Goal: Navigation & Orientation: Understand site structure

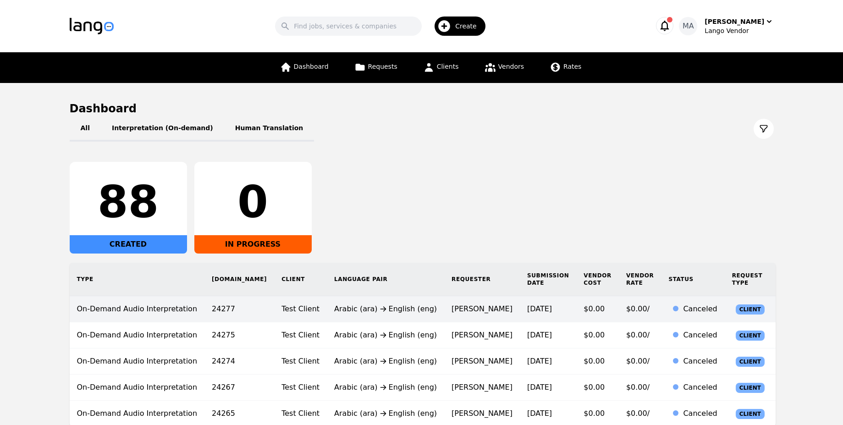
click at [626, 304] on span "$0.00/" at bounding box center [637, 308] width 23 height 9
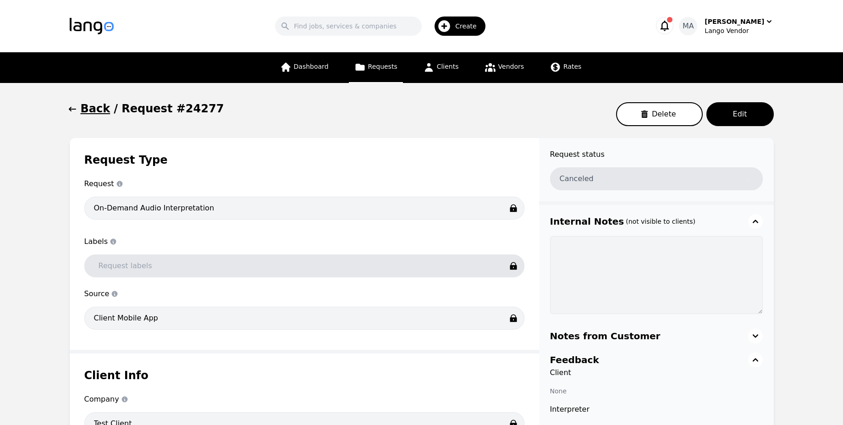
click at [89, 105] on h1 "Back" at bounding box center [96, 108] width 30 height 15
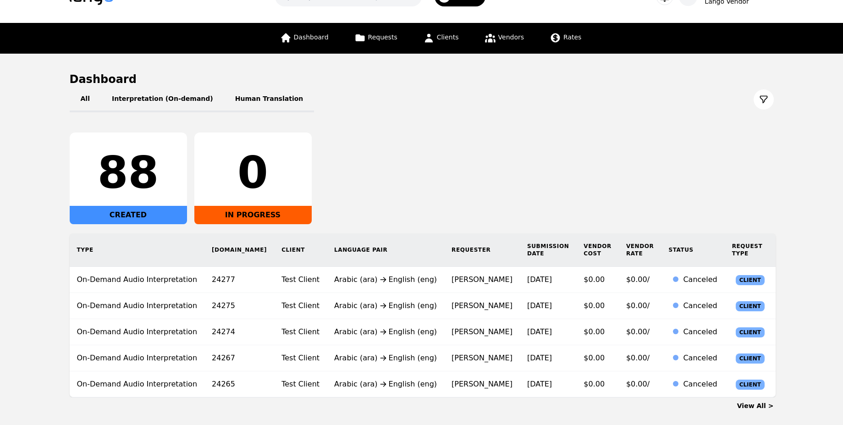
scroll to position [68, 0]
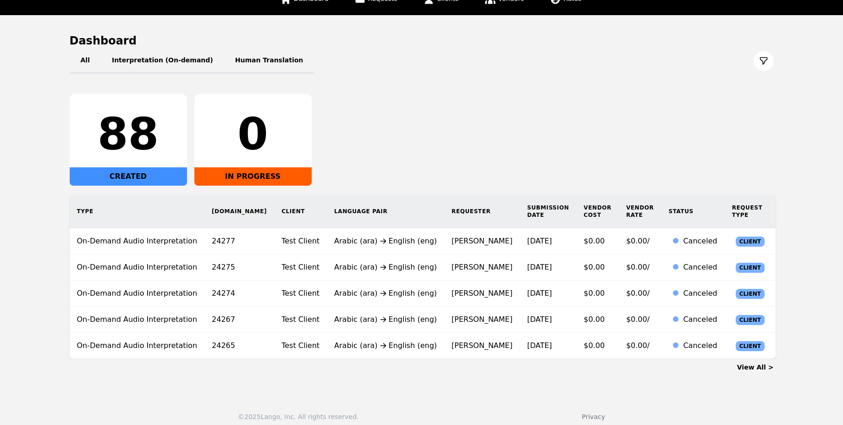
click at [767, 364] on link "View All >" at bounding box center [755, 367] width 37 height 7
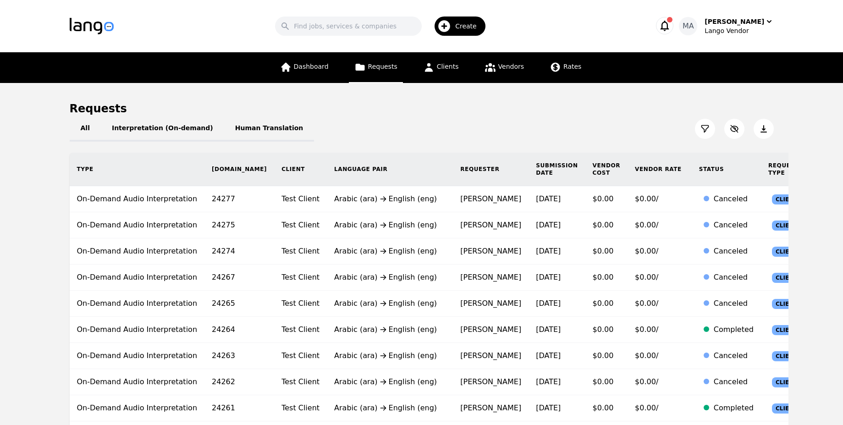
click at [701, 129] on icon at bounding box center [705, 128] width 9 height 9
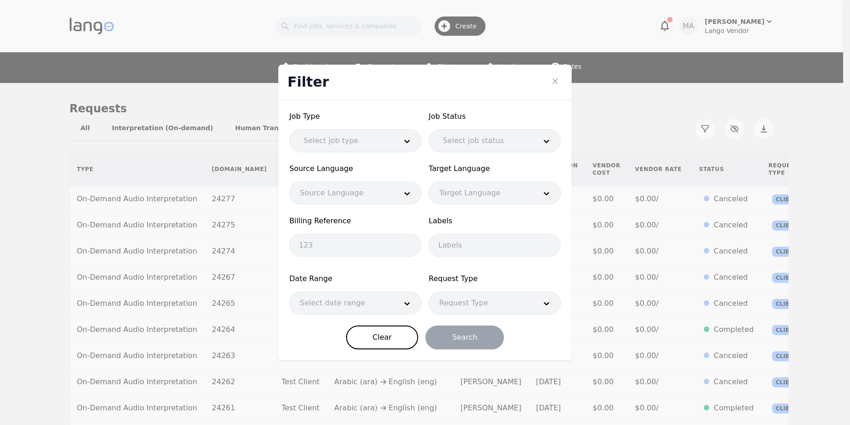
click at [474, 310] on div at bounding box center [481, 303] width 104 height 22
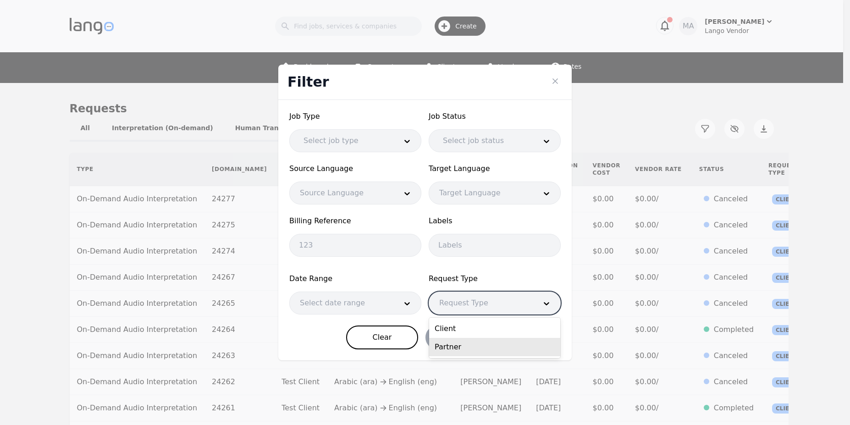
click at [469, 342] on div "Partner" at bounding box center [494, 347] width 131 height 18
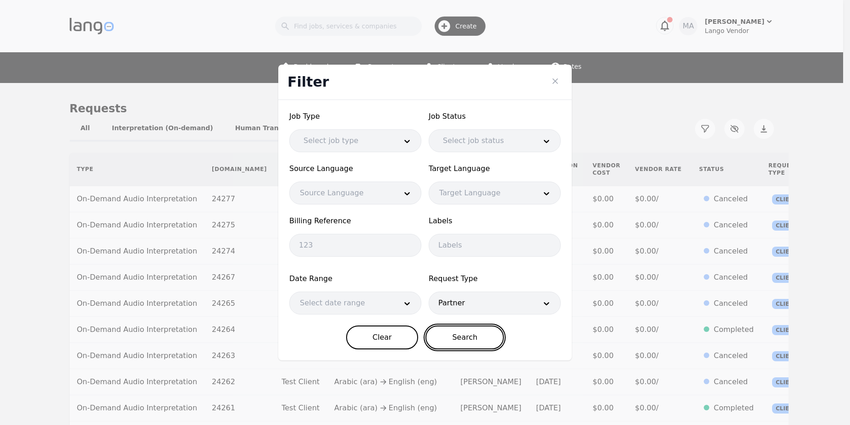
click at [457, 345] on button "Search" at bounding box center [465, 338] width 78 height 24
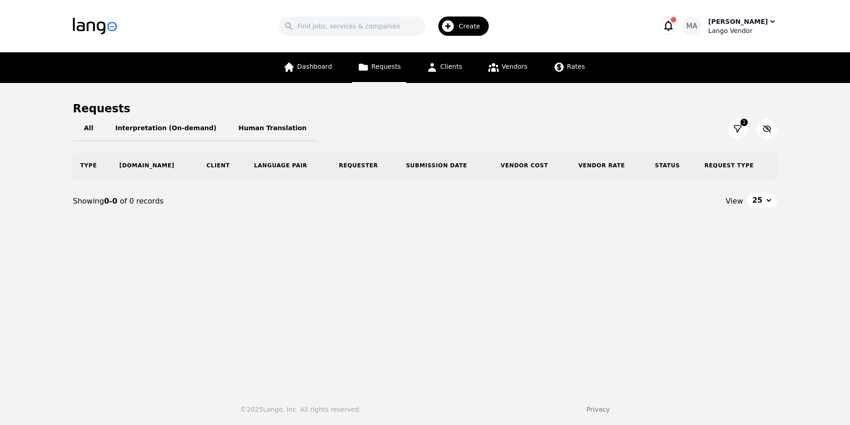
click at [740, 32] on div "Lango Vendor" at bounding box center [742, 30] width 69 height 9
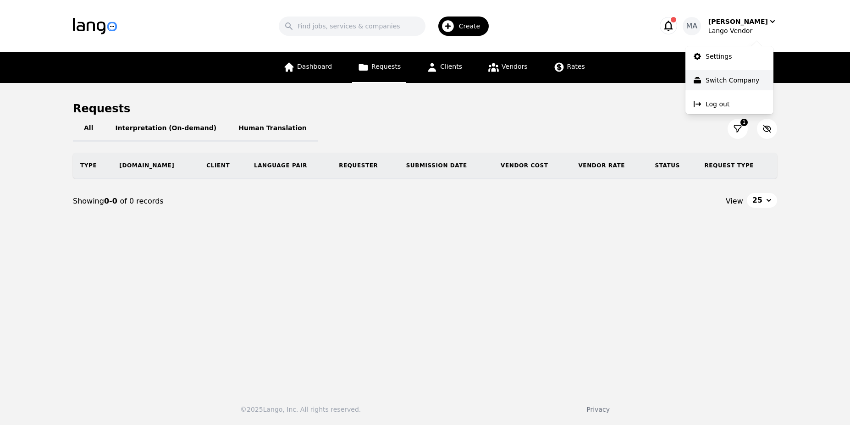
click at [725, 79] on p "Switch Company" at bounding box center [733, 80] width 54 height 9
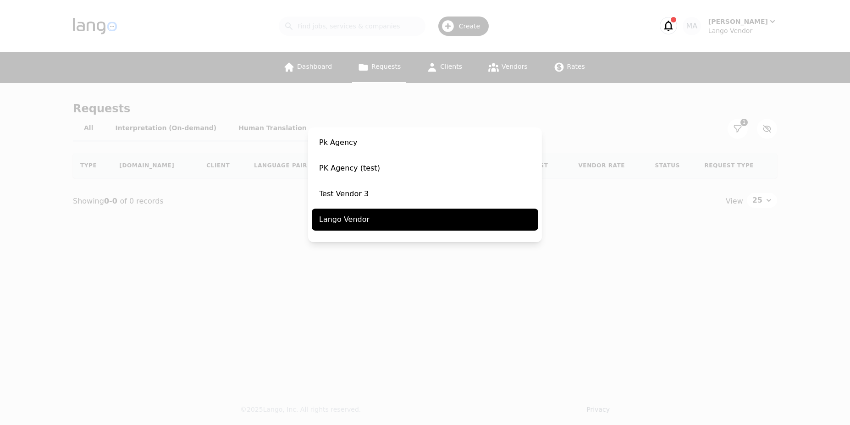
scroll to position [41, 0]
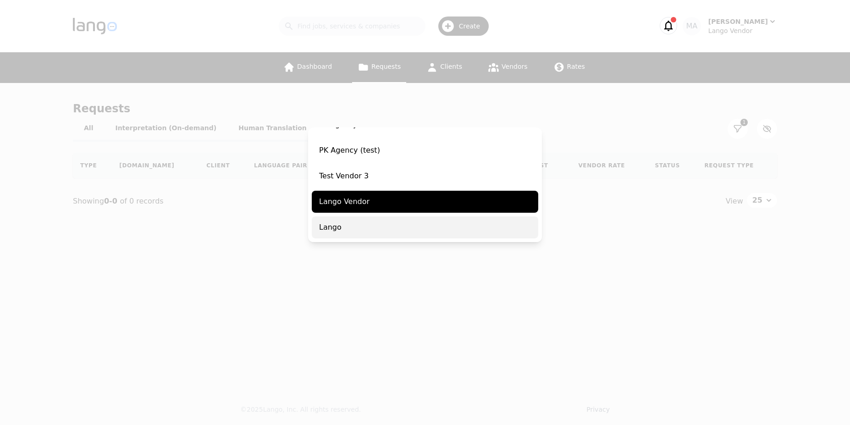
click at [363, 224] on span "Lango" at bounding box center [425, 227] width 227 height 22
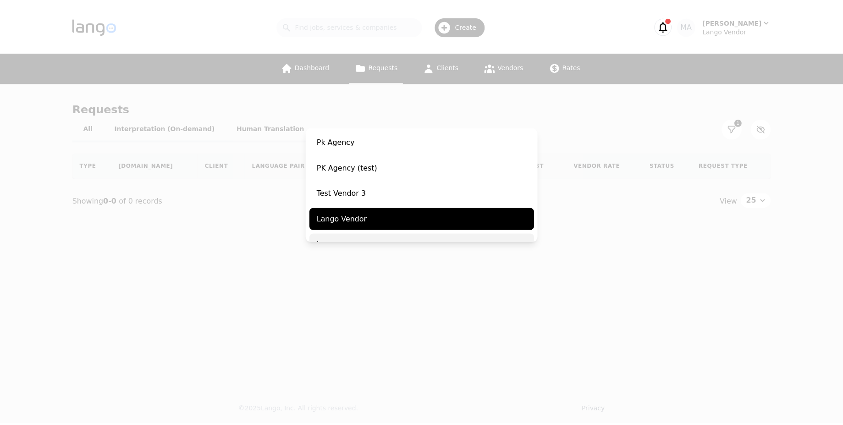
scroll to position [59, 0]
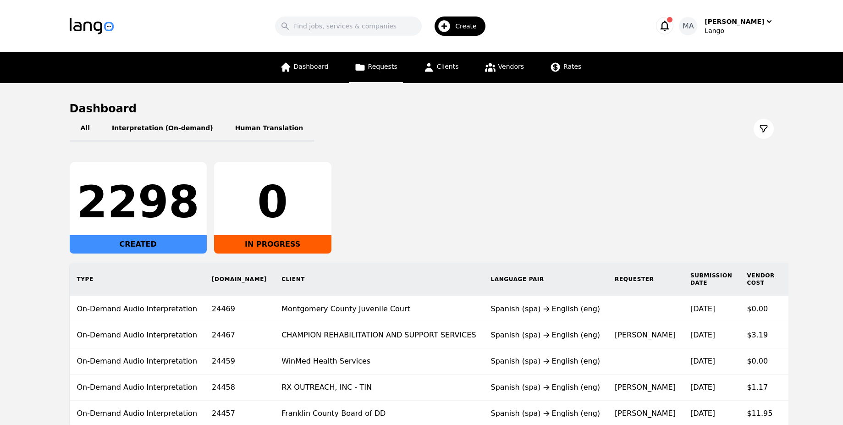
click at [393, 68] on span "Requests" at bounding box center [382, 66] width 29 height 7
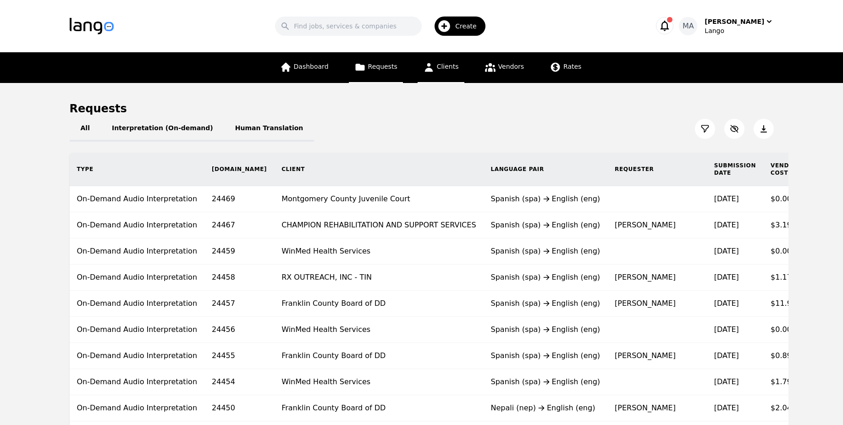
click at [443, 67] on span "Clients" at bounding box center [448, 66] width 22 height 7
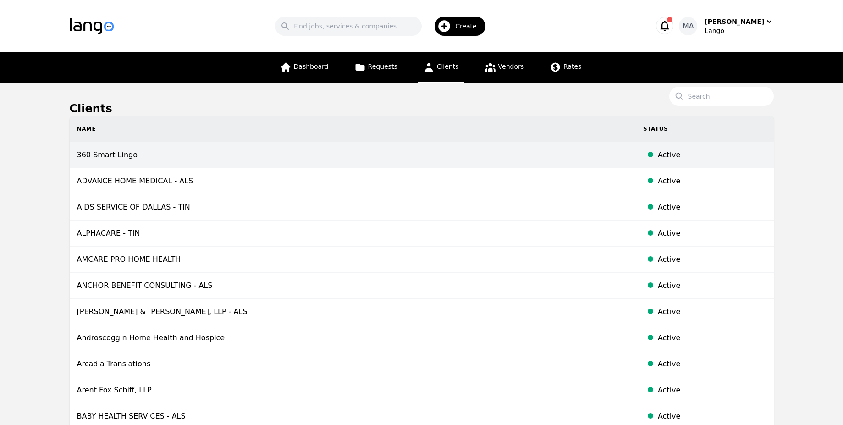
click at [331, 160] on td "360 Smart Lingo" at bounding box center [353, 155] width 566 height 26
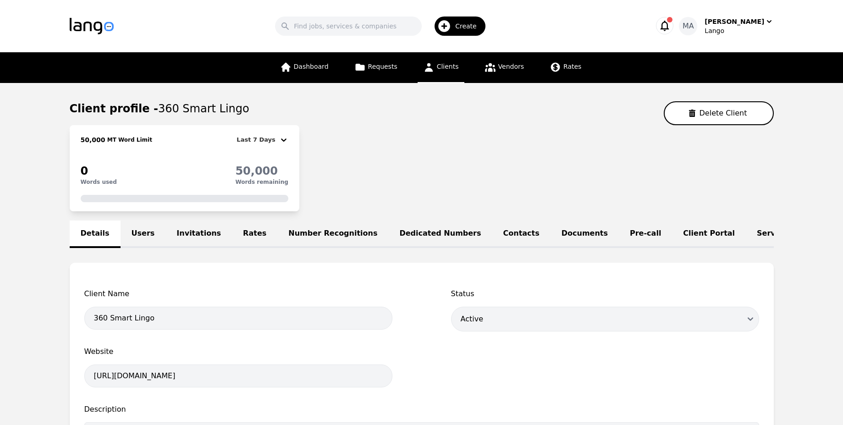
click at [143, 244] on link "Users" at bounding box center [143, 235] width 45 height 28
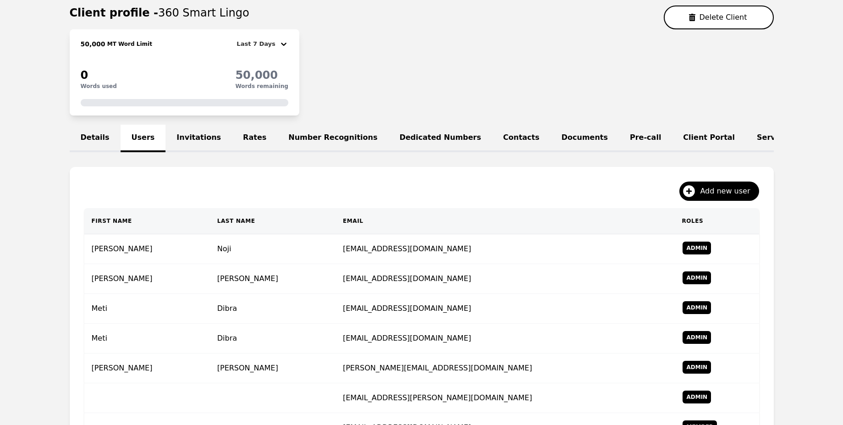
scroll to position [184, 0]
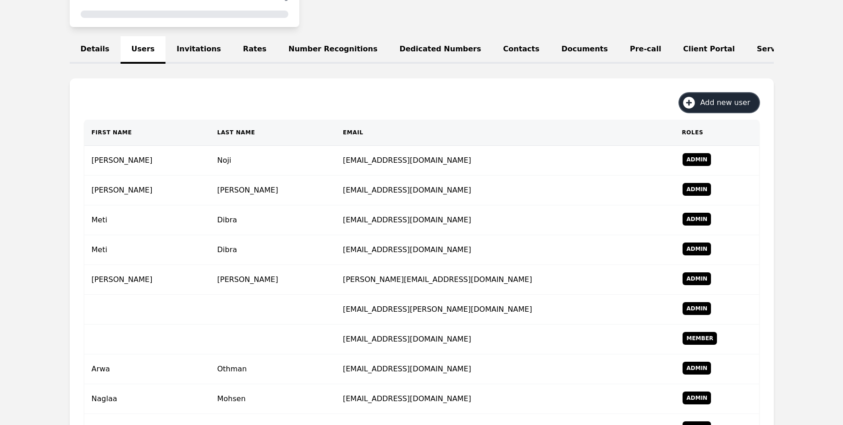
click at [720, 108] on span "Add new user" at bounding box center [728, 102] width 56 height 11
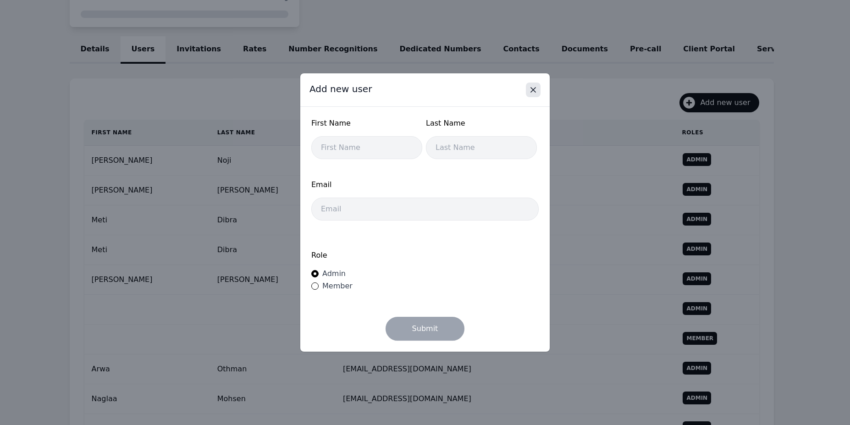
click at [536, 90] on icon "Close" at bounding box center [533, 89] width 9 height 9
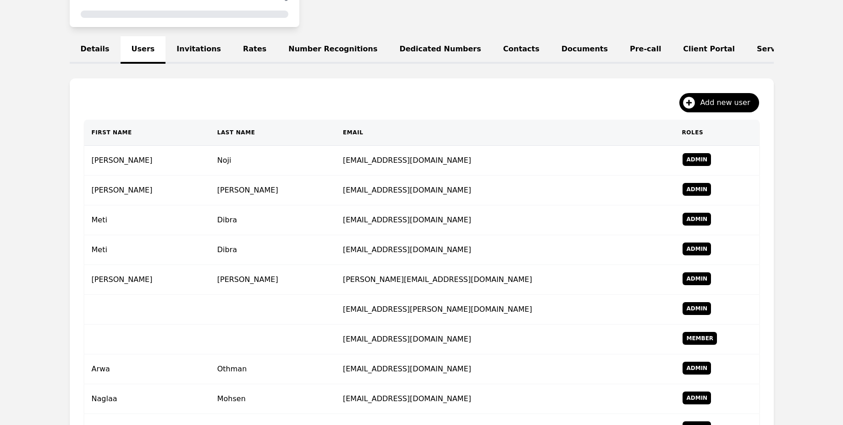
click at [388, 45] on link "Dedicated Numbers" at bounding box center [440, 50] width 104 height 28
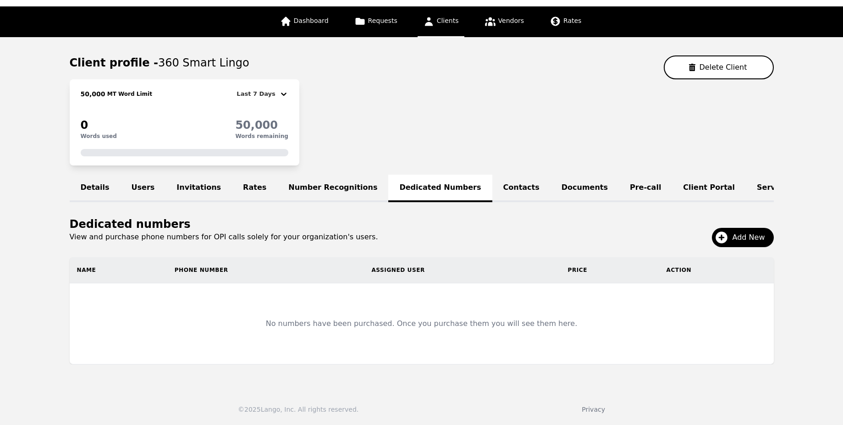
scroll to position [70, 0]
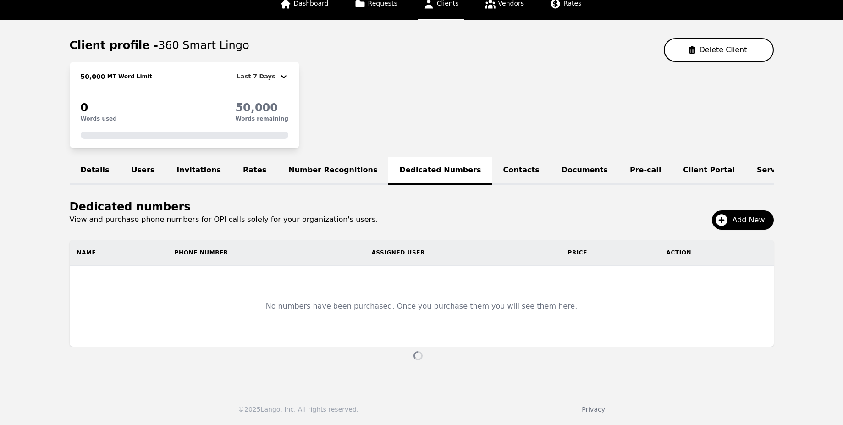
click at [303, 163] on link "Number Recognitions" at bounding box center [332, 171] width 111 height 28
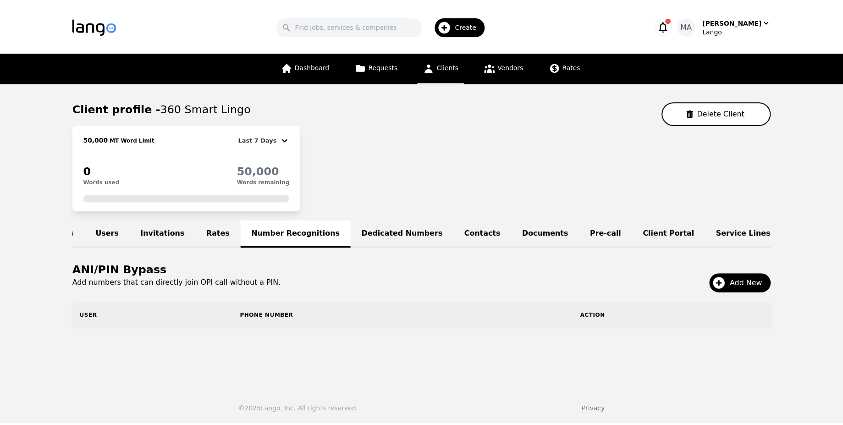
scroll to position [0, 39]
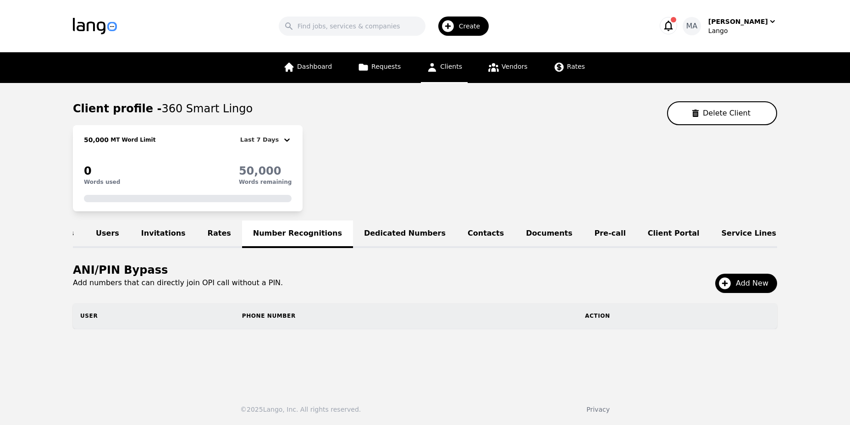
click at [637, 241] on link "Client Portal" at bounding box center [674, 235] width 74 height 28
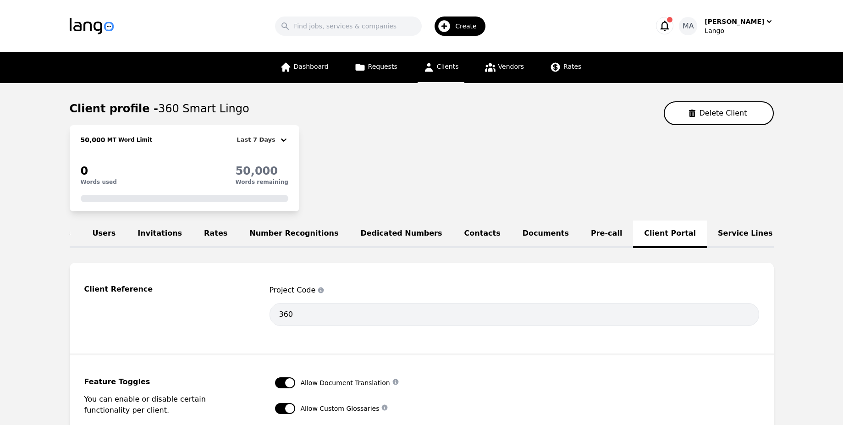
click at [707, 233] on link "Service Lines" at bounding box center [745, 235] width 77 height 28
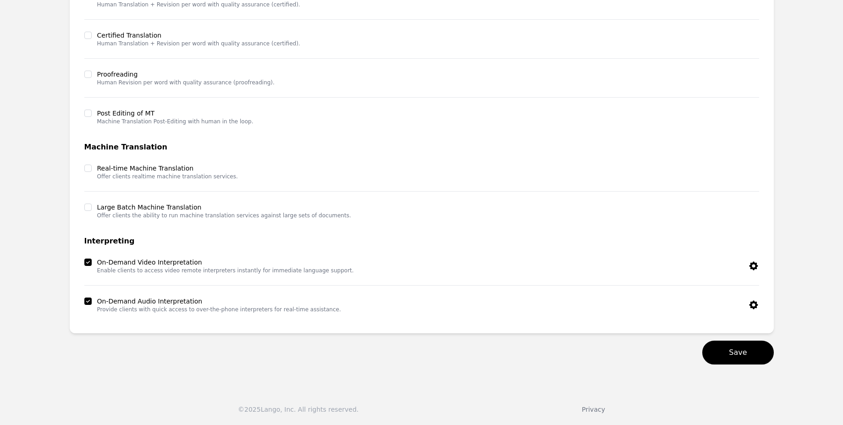
scroll to position [381, 0]
click at [754, 262] on icon "button" at bounding box center [753, 265] width 11 height 11
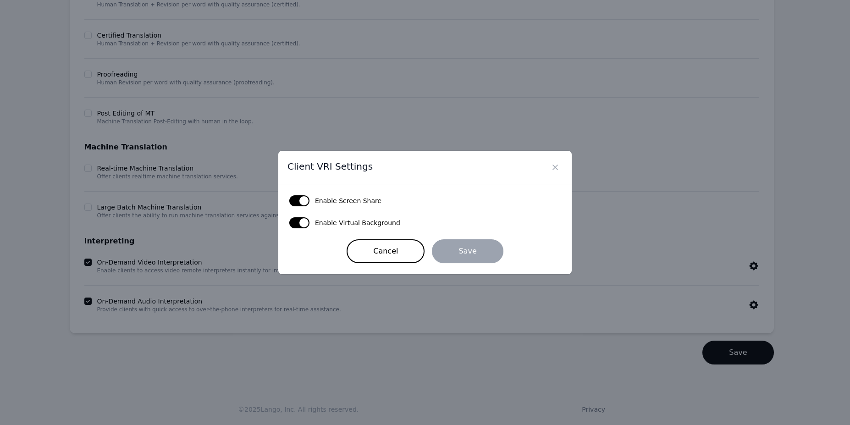
click at [754, 262] on div "Client VRI Settings Enable Screen Share Enable Virtual Background Cancel Save" at bounding box center [425, 212] width 850 height 425
click at [550, 171] on button "Close" at bounding box center [555, 167] width 15 height 15
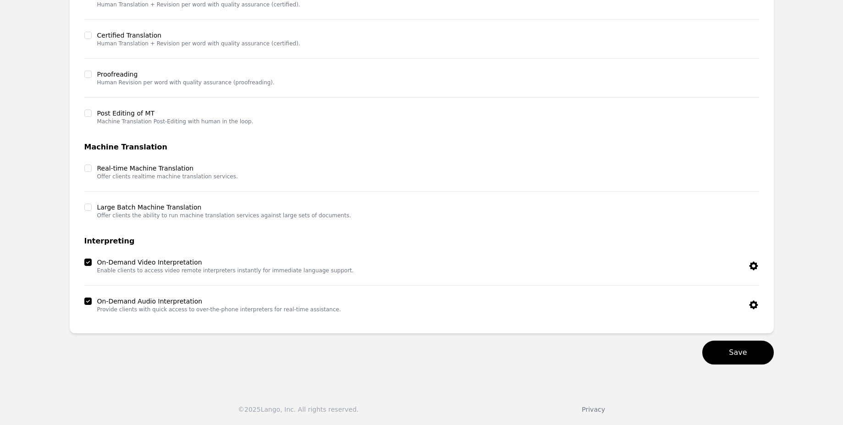
click at [750, 306] on icon "button" at bounding box center [753, 304] width 9 height 9
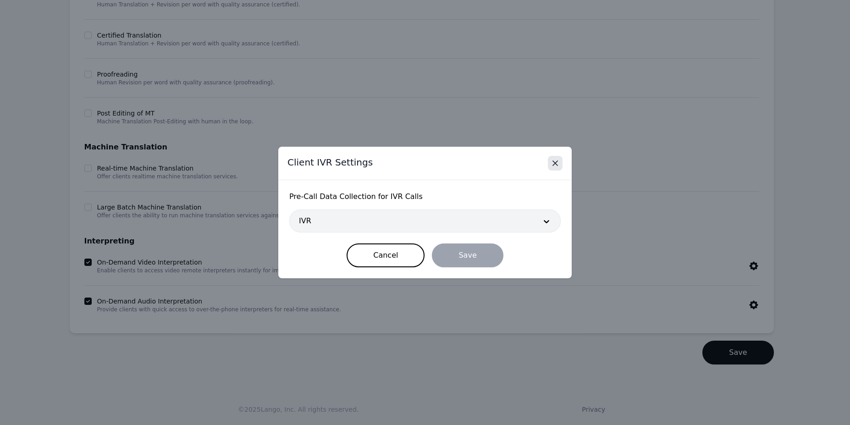
click at [558, 163] on icon "Close" at bounding box center [555, 163] width 9 height 9
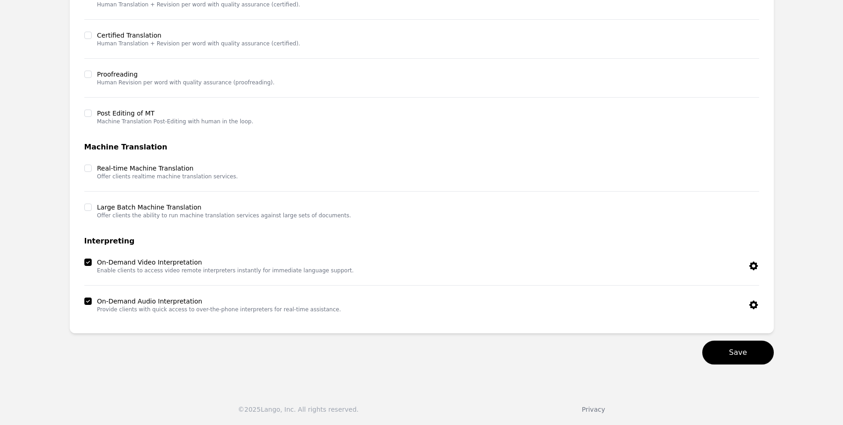
scroll to position [0, 0]
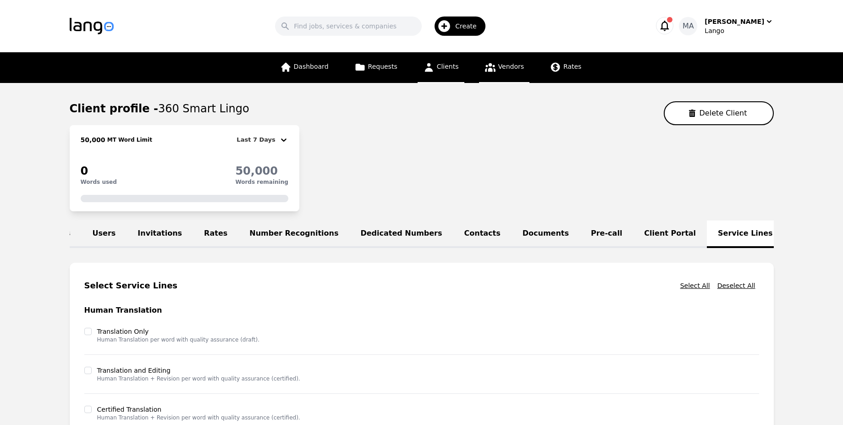
click at [502, 72] on link "Vendors" at bounding box center [504, 67] width 50 height 31
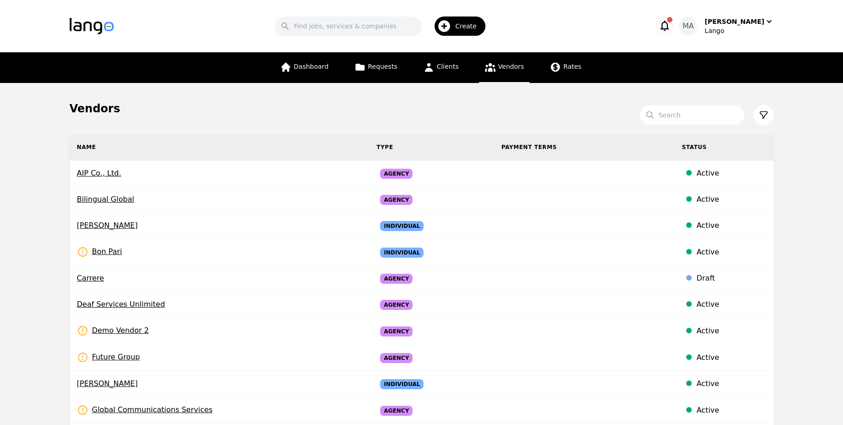
click at [669, 29] on icon "button" at bounding box center [665, 26] width 9 height 11
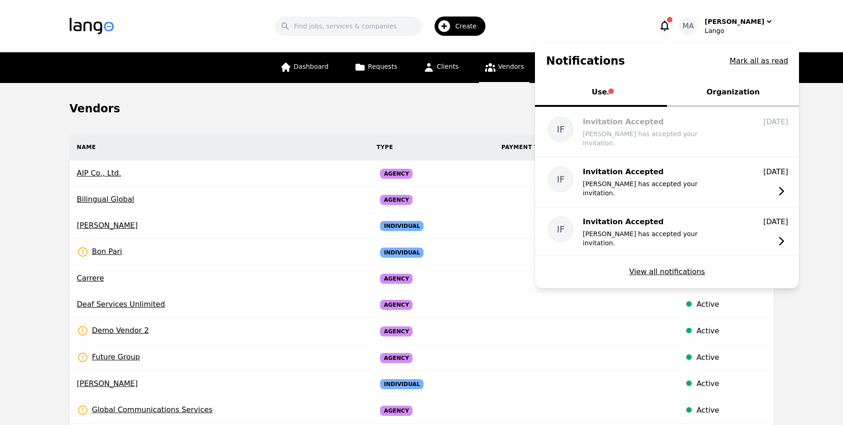
click at [739, 85] on button "Organization" at bounding box center [733, 93] width 132 height 28
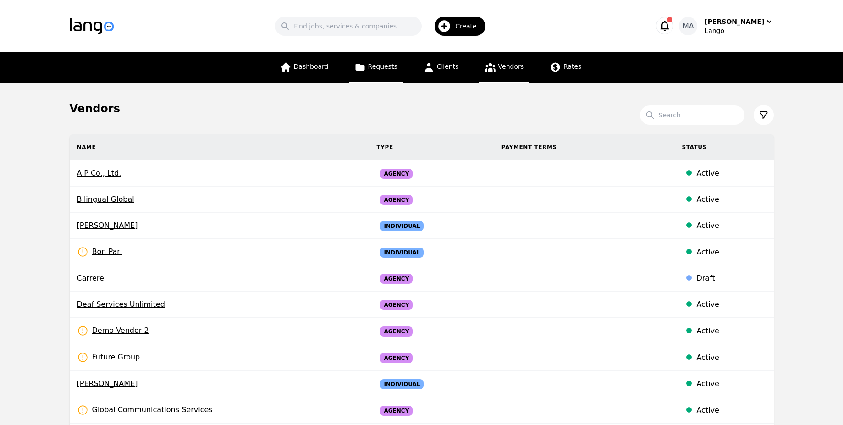
click at [394, 80] on link "Requests" at bounding box center [376, 67] width 54 height 31
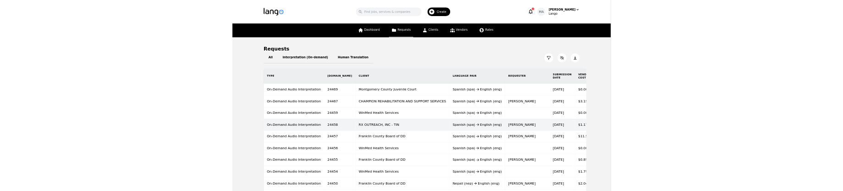
scroll to position [0, 112]
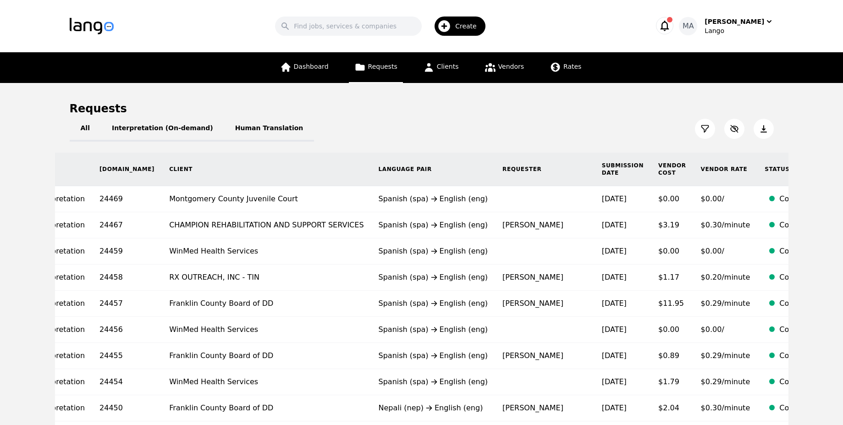
click at [579, 318] on html "Search Create MA Muhammad Ans Lango Dashboard Requests Clients Vendors Rates Re…" at bounding box center [421, 212] width 843 height 425
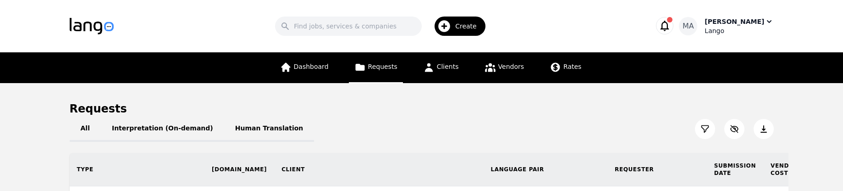
click at [721, 27] on div "Lango" at bounding box center [739, 30] width 69 height 9
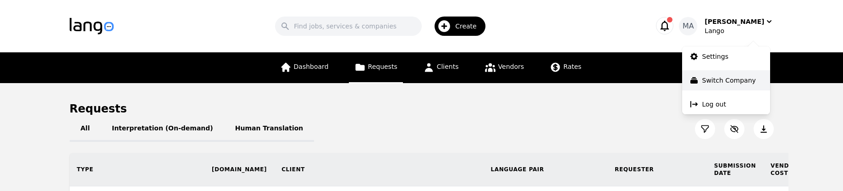
click at [720, 83] on p "Switch Company" at bounding box center [729, 80] width 54 height 9
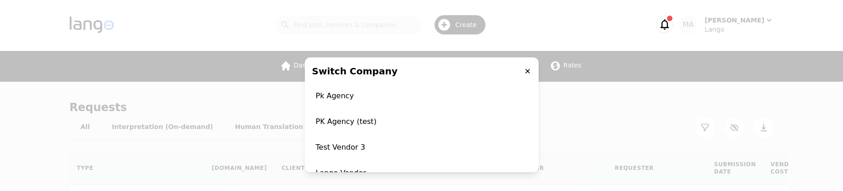
click at [619, 151] on div "Switch Company Pk Agency PK Agency (test) Test Vendor 3 Lango Vendor Lango" at bounding box center [421, 95] width 843 height 191
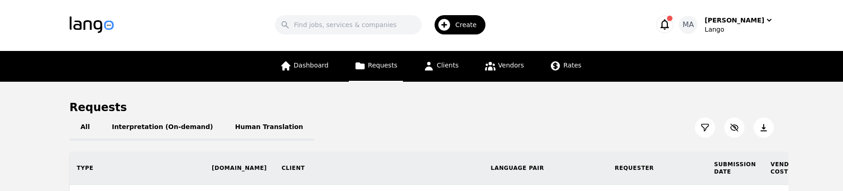
click at [103, 25] on img "button" at bounding box center [92, 25] width 44 height 17
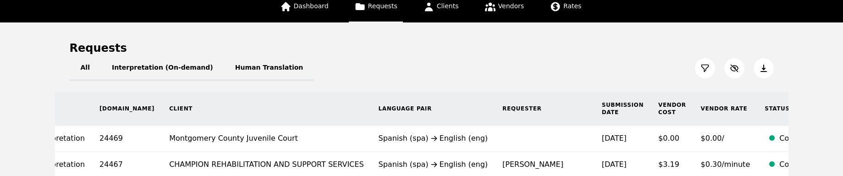
scroll to position [226, 0]
